Goal: Transaction & Acquisition: Purchase product/service

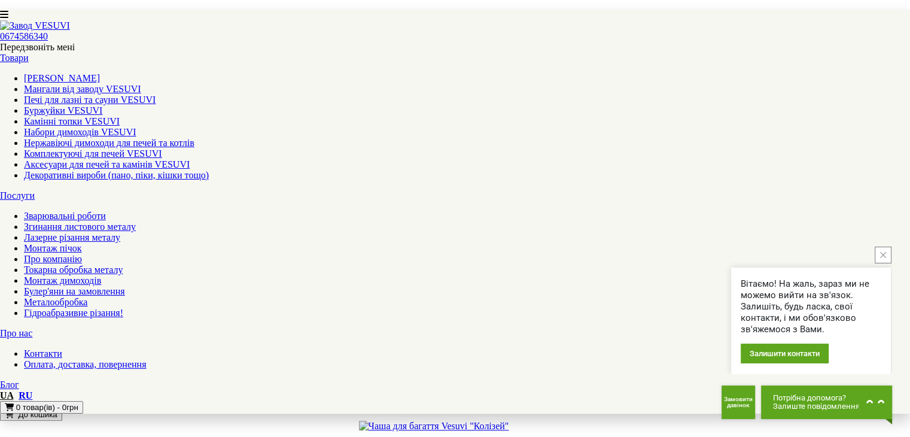
scroll to position [1256, 0]
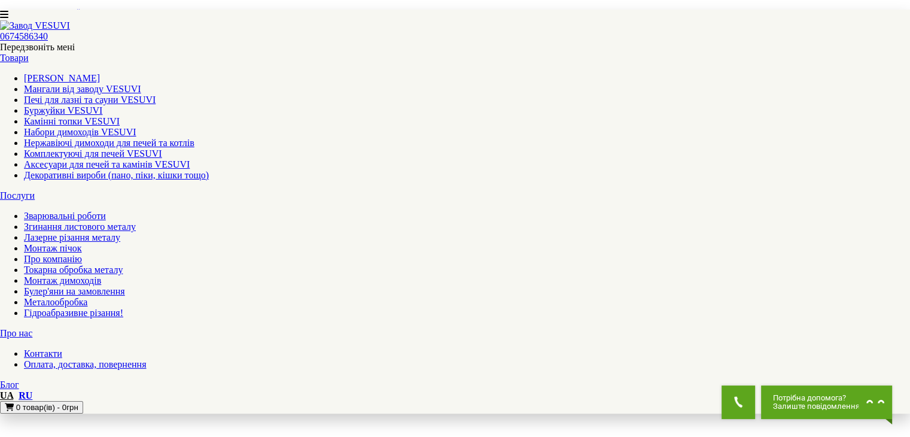
scroll to position [1235, 0]
